Goal: Find specific page/section: Find specific page/section

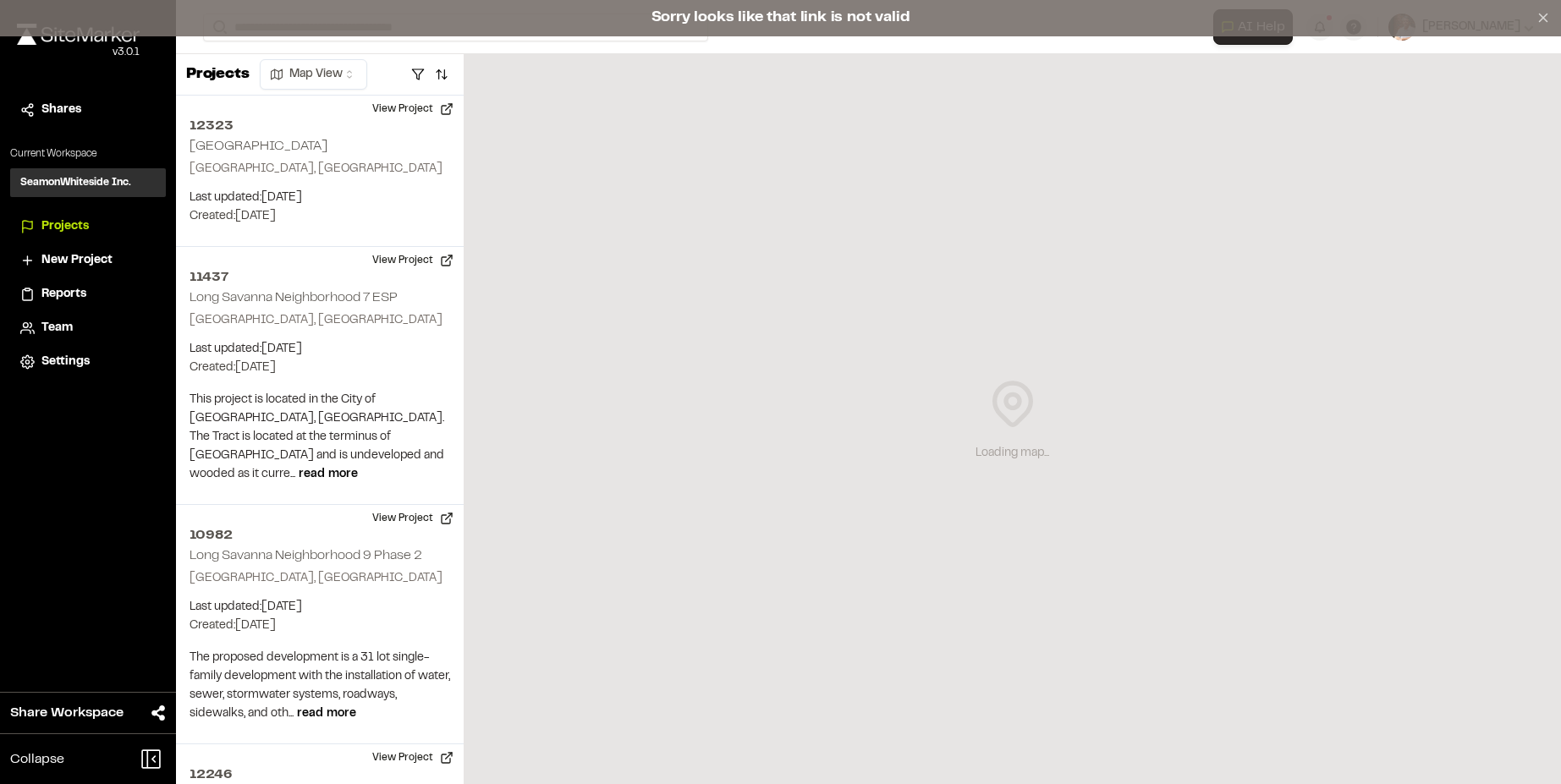
click at [1531, 27] on button at bounding box center [1543, 18] width 36 height 36
